Goal: Contribute content: Add original content to the website for others to see

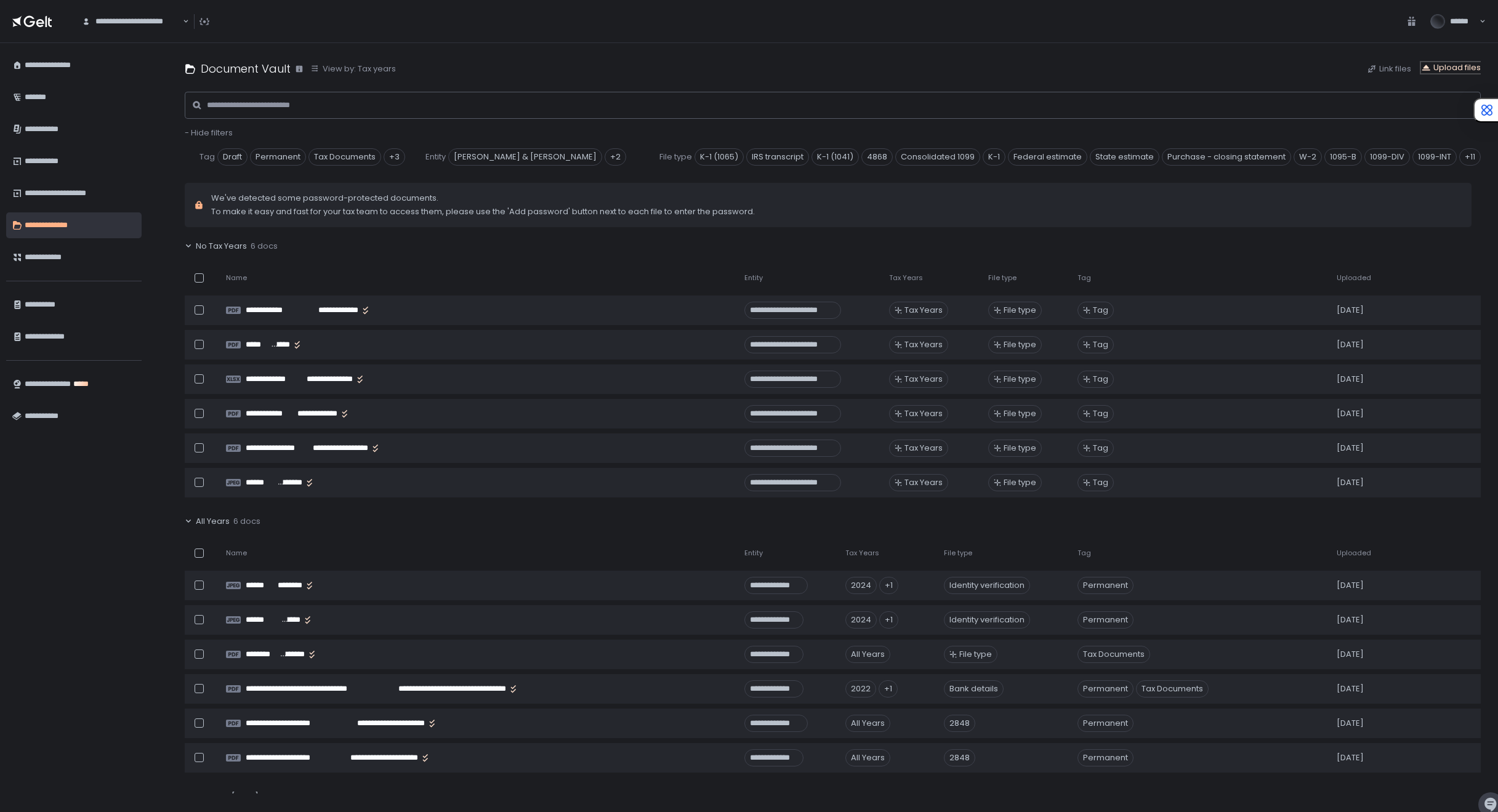
click at [1455, 63] on div "Upload files" at bounding box center [1451, 67] width 60 height 11
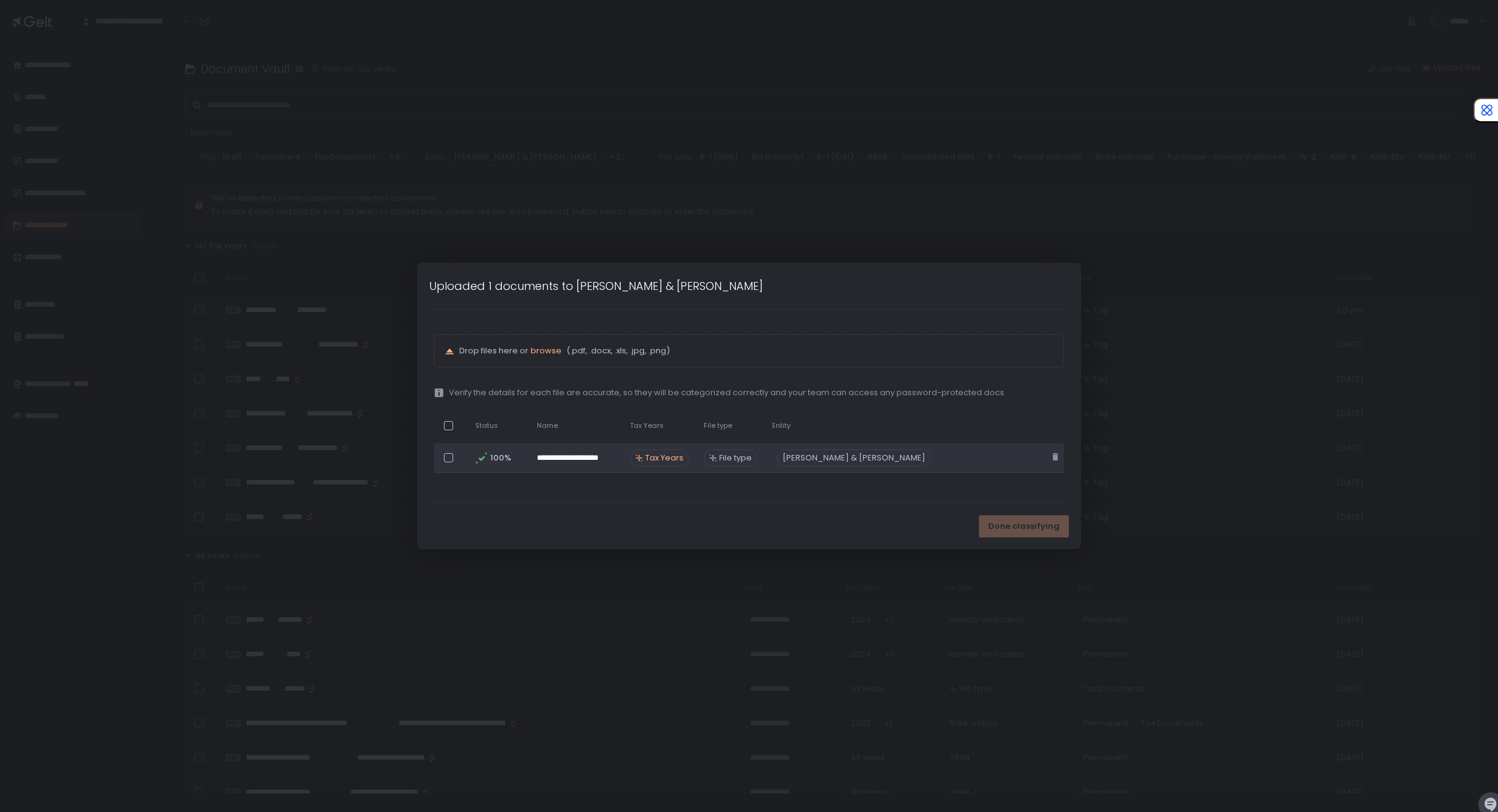
click at [682, 458] on span "Tax Years" at bounding box center [664, 458] width 38 height 11
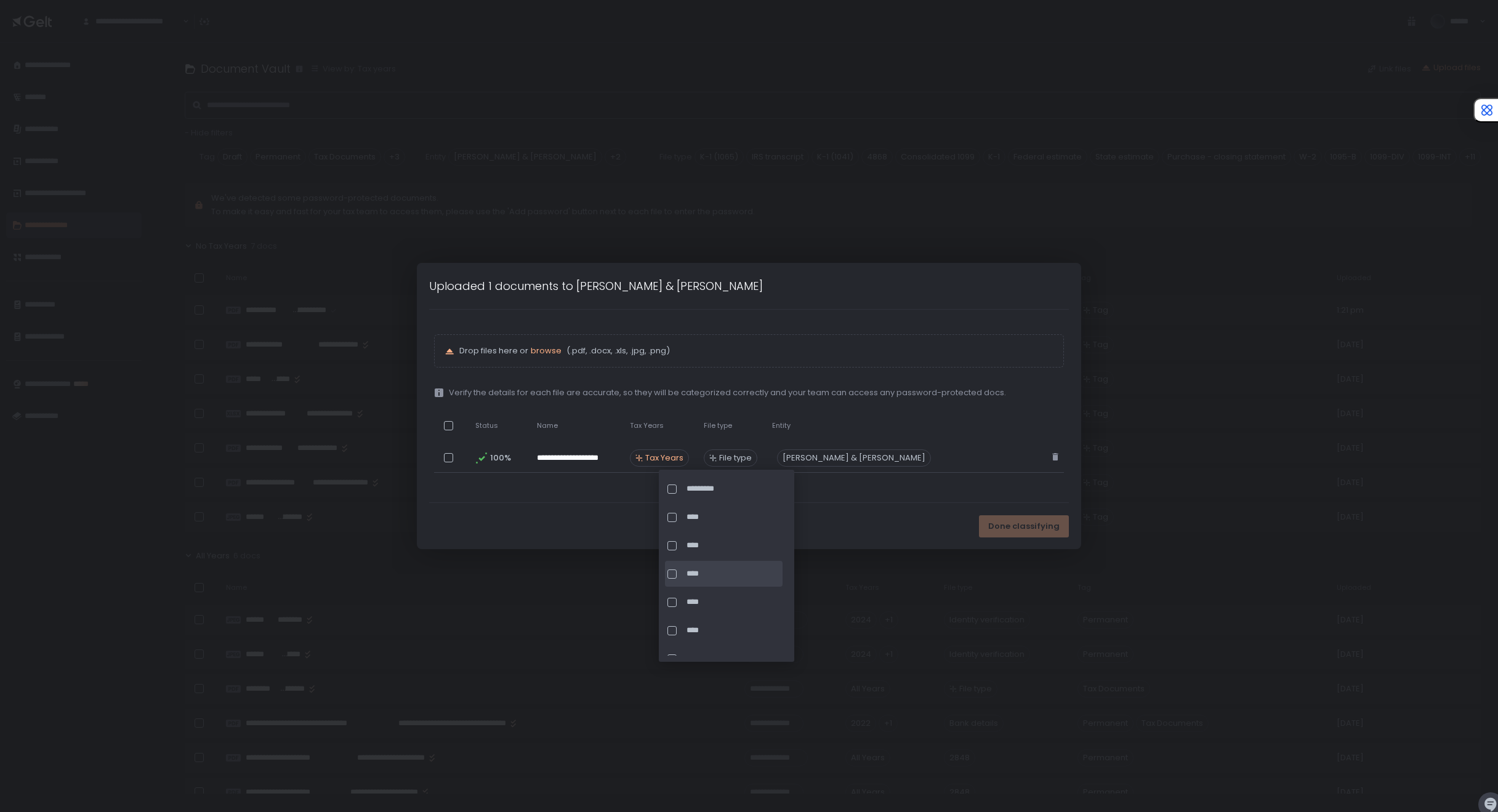
click at [671, 572] on div at bounding box center [672, 574] width 9 height 9
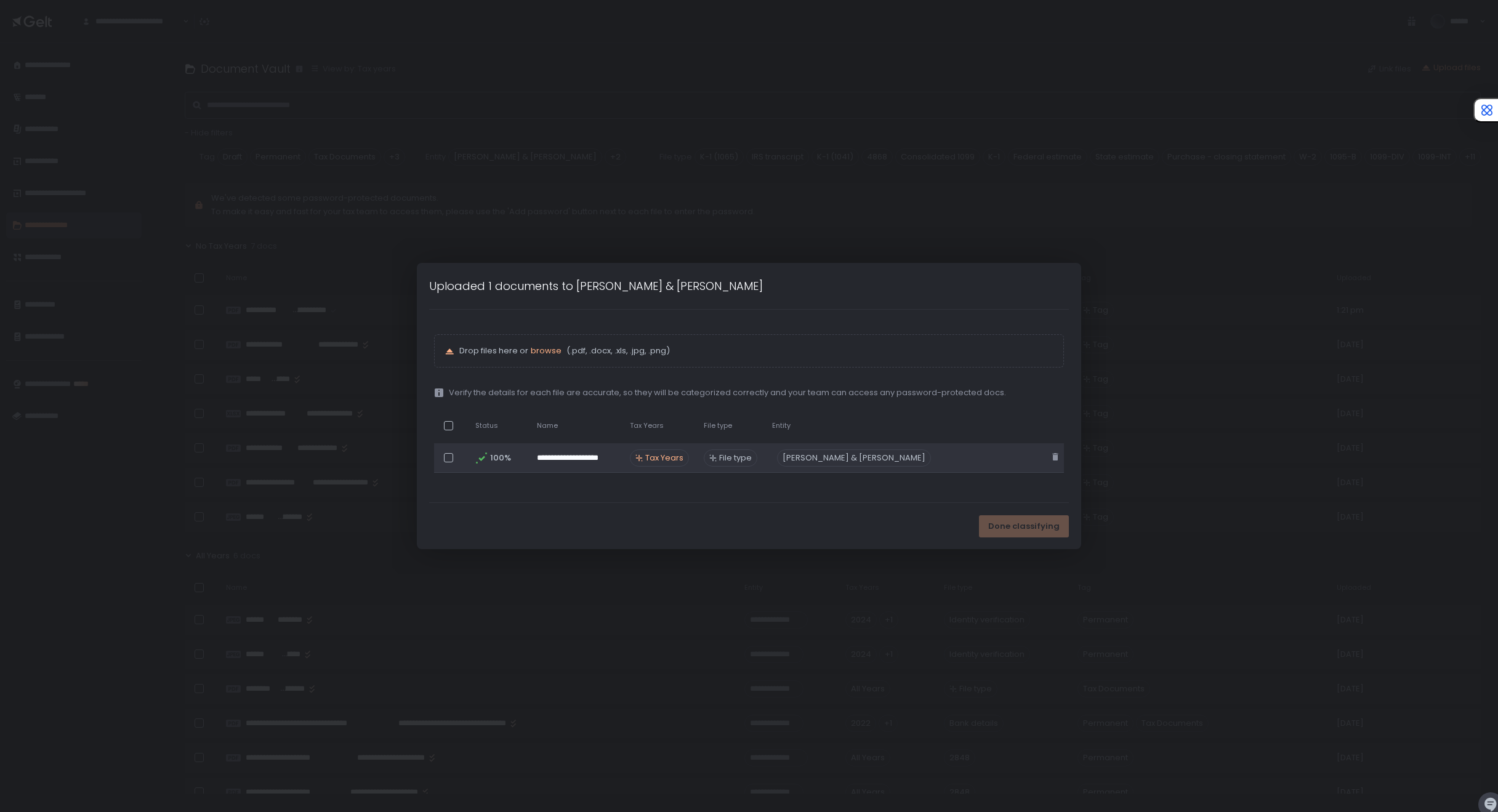
click at [752, 460] on span "File type" at bounding box center [735, 458] width 33 height 11
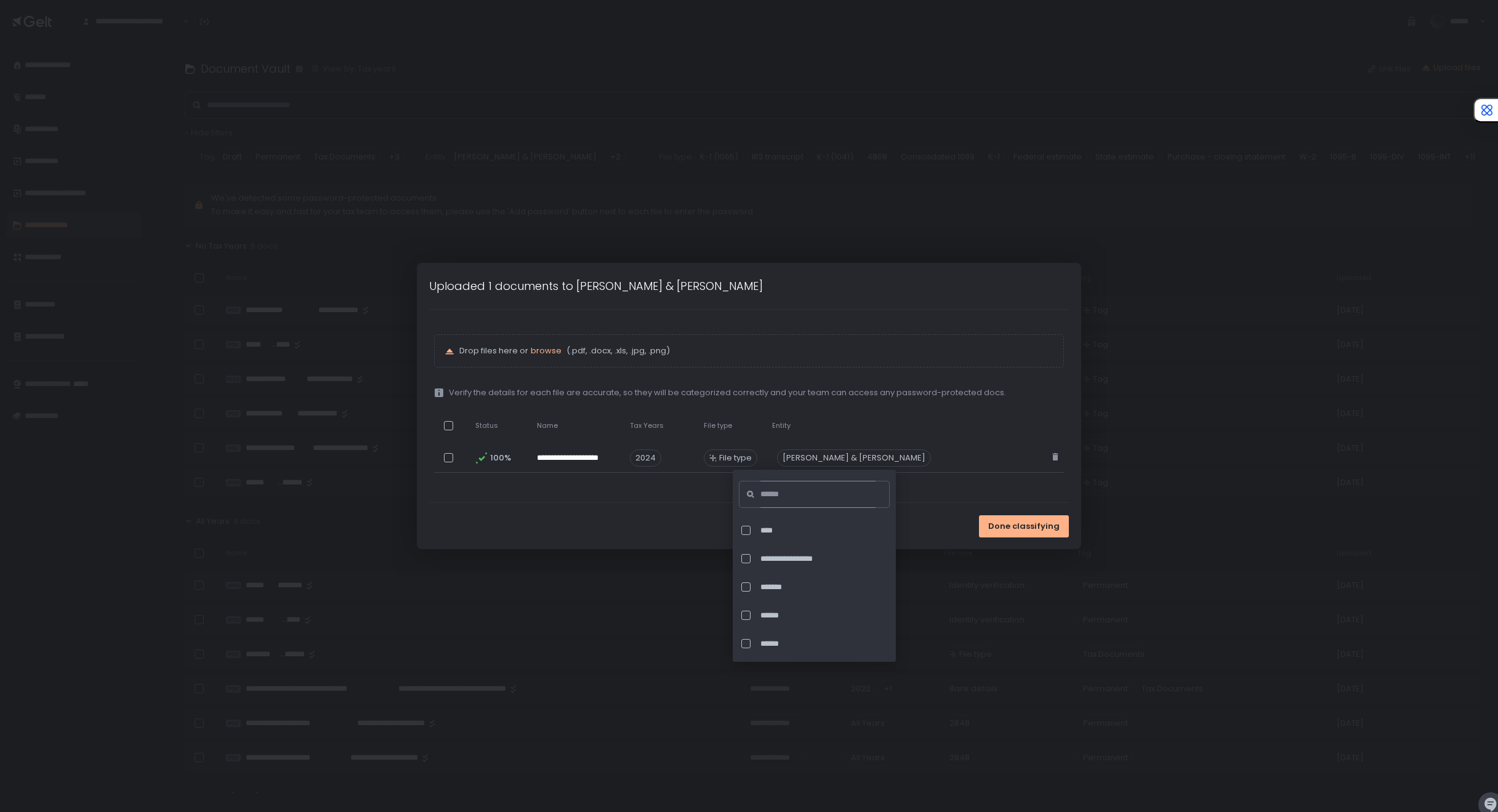
click at [786, 490] on input at bounding box center [818, 494] width 115 height 27
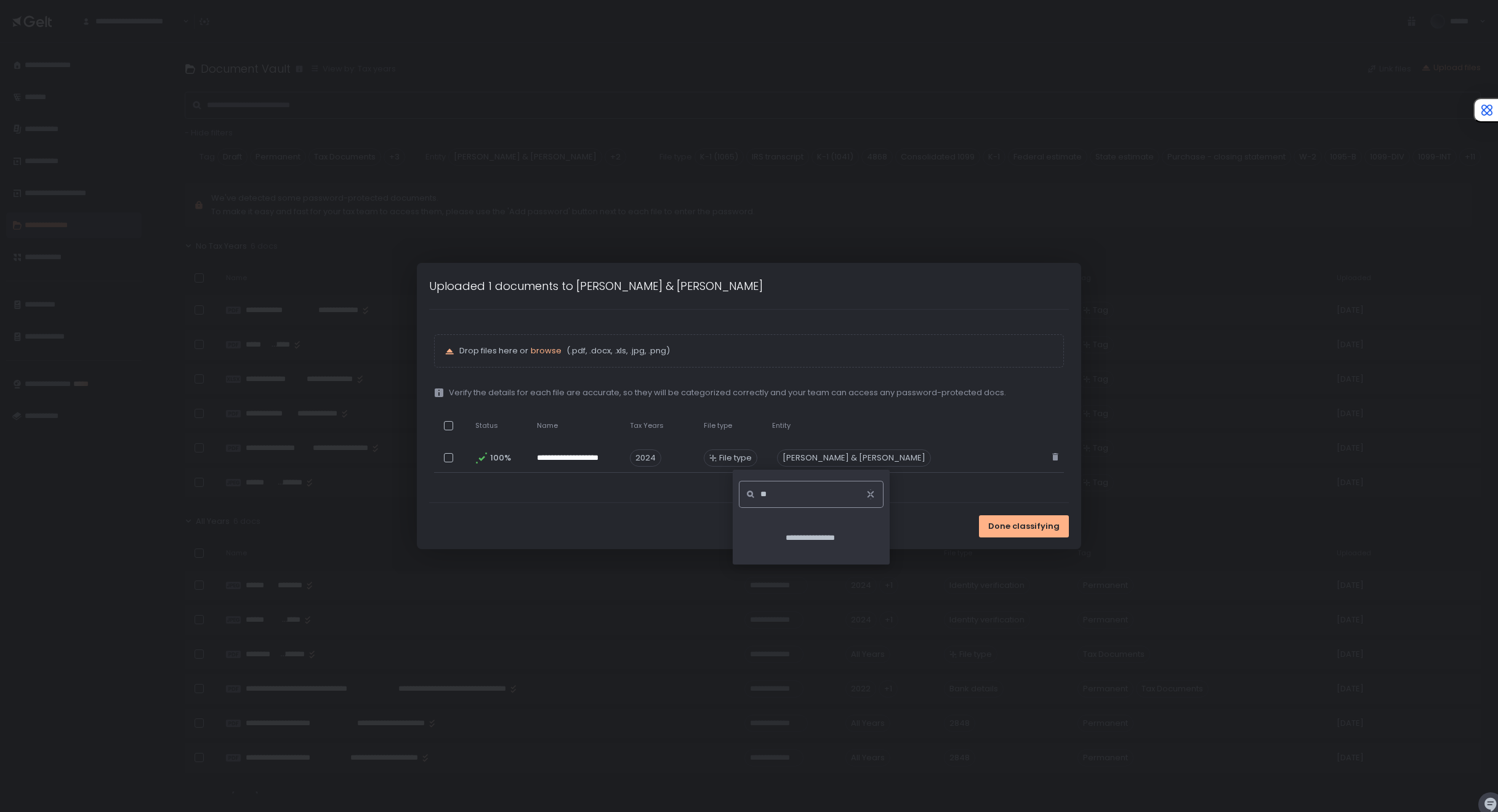
type input "*"
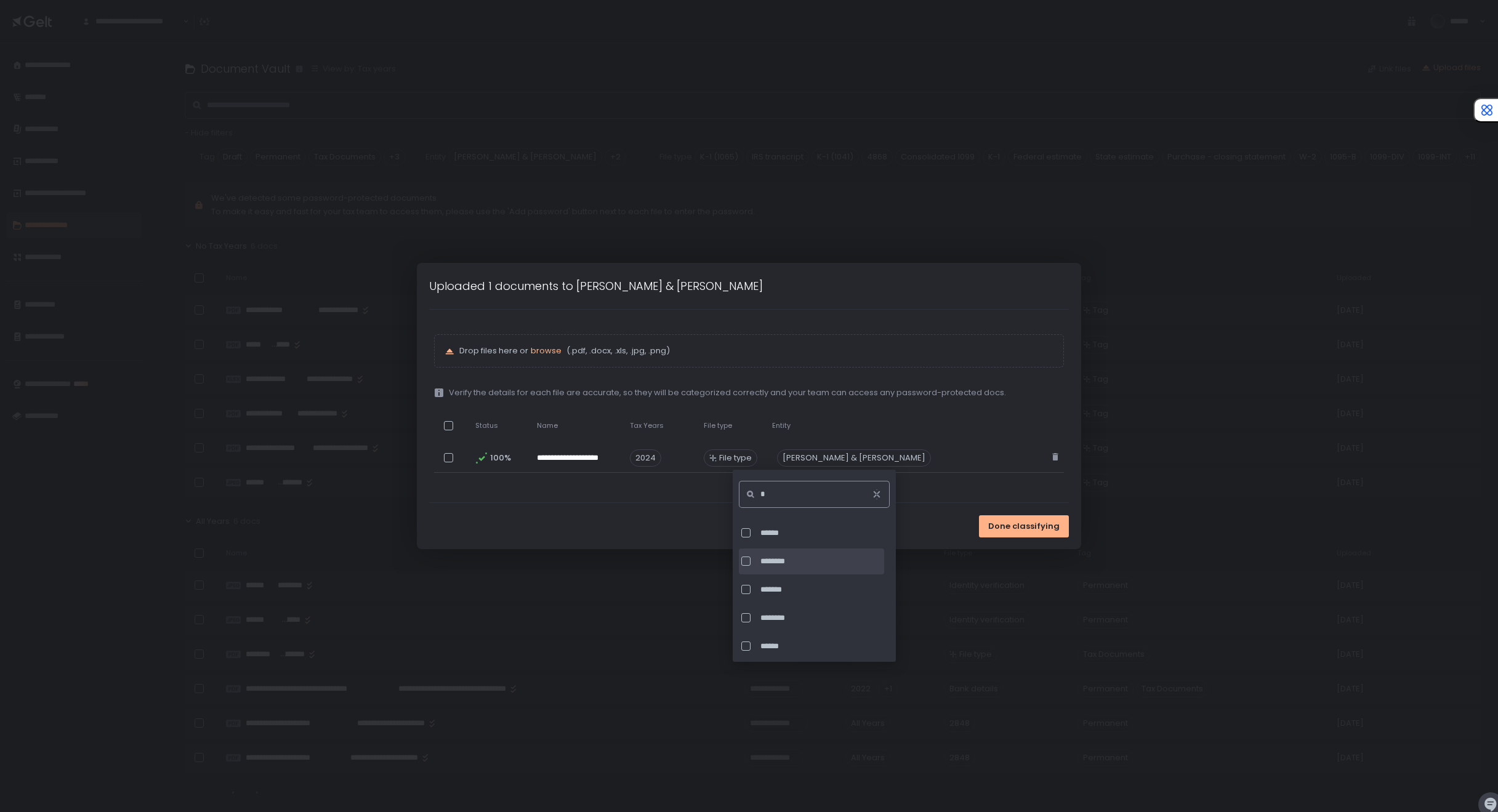
scroll to position [1, 0]
type input "*"
click at [798, 611] on span "**********" at bounding box center [818, 615] width 115 height 11
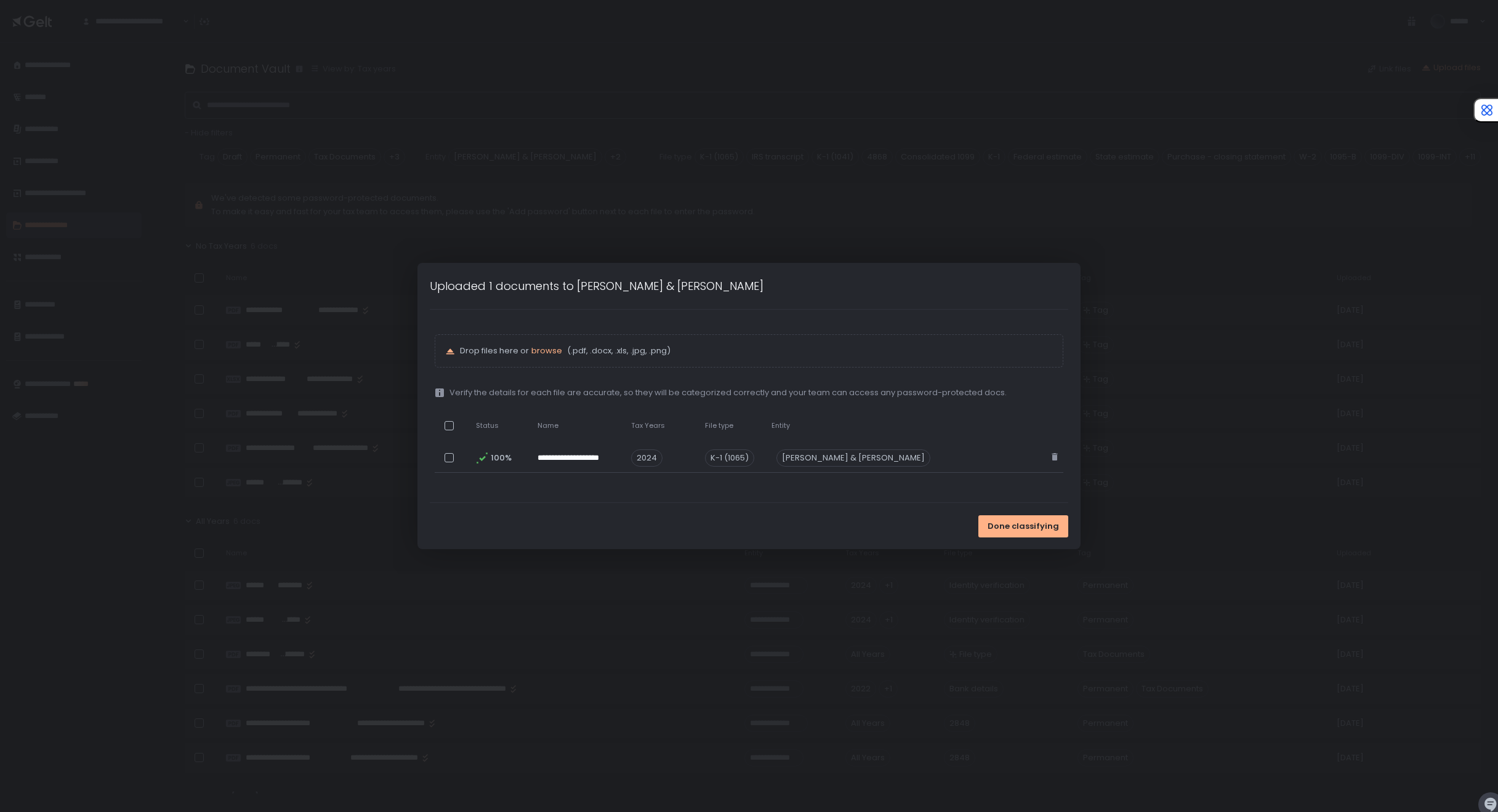
click at [922, 524] on div "Done classifying" at bounding box center [748, 526] width 663 height 46
click at [988, 524] on span "Done classifying" at bounding box center [1023, 526] width 71 height 11
